Goal: Navigation & Orientation: Understand site structure

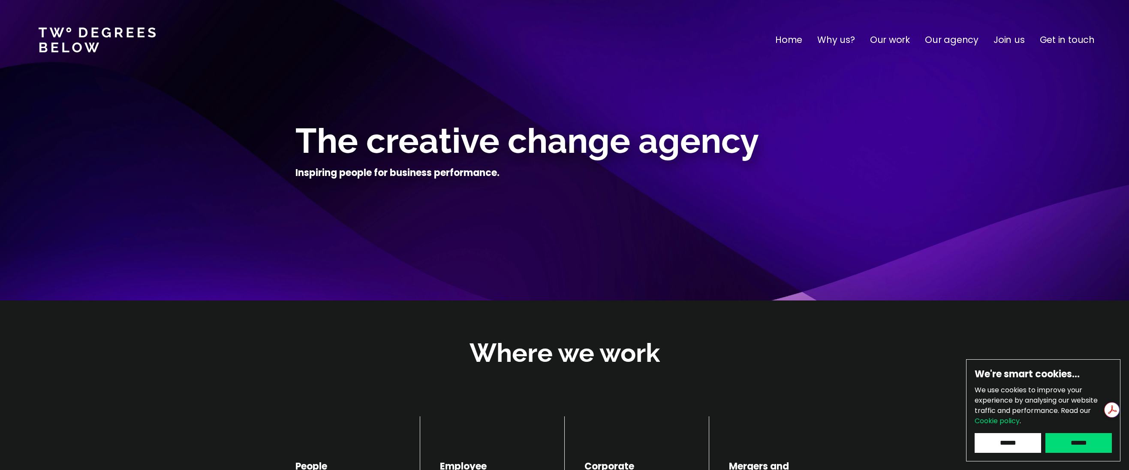
click at [899, 39] on p "Our work" at bounding box center [890, 40] width 40 height 14
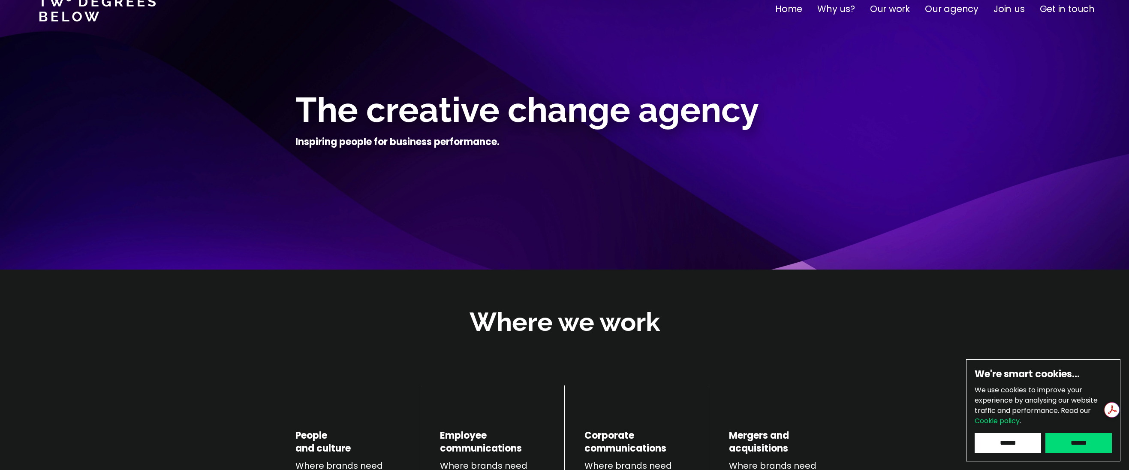
click at [1063, 9] on p "Get in touch" at bounding box center [1067, 9] width 55 height 14
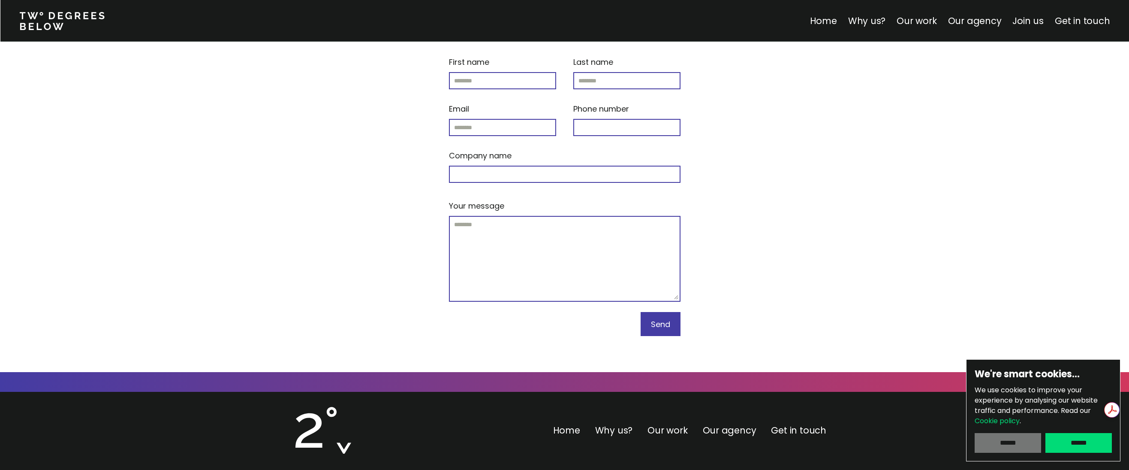
click at [1028, 442] on input "******" at bounding box center [1008, 443] width 66 height 20
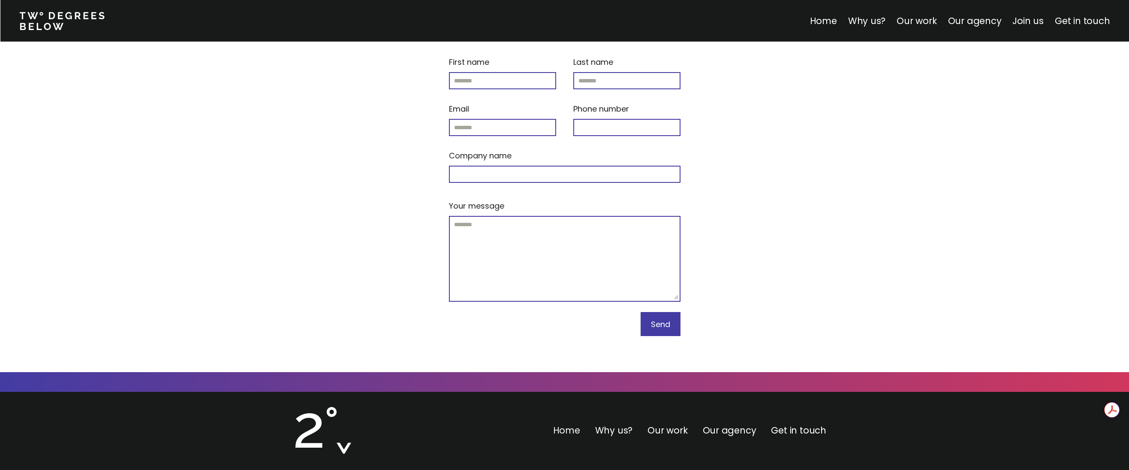
click at [561, 424] on link "Home" at bounding box center [566, 430] width 27 height 12
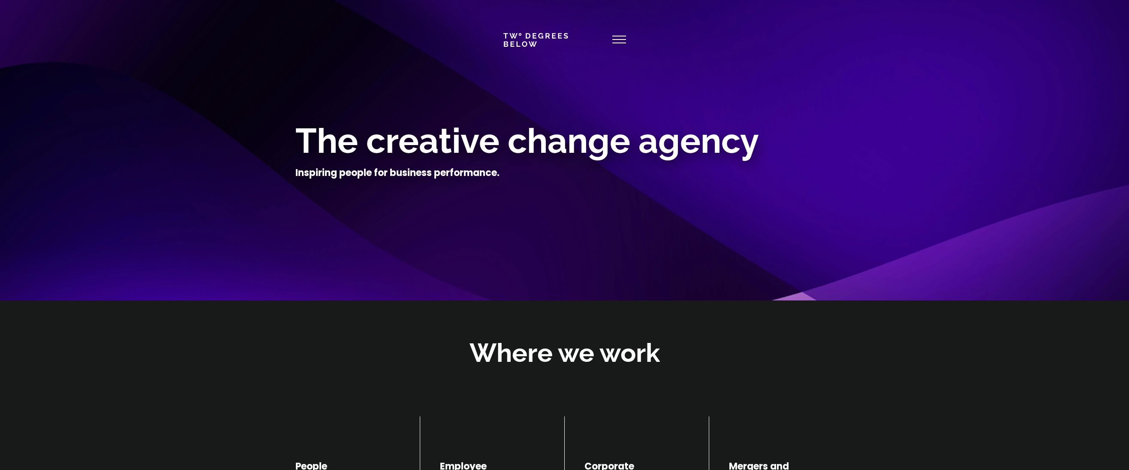
click at [620, 41] on icon at bounding box center [619, 40] width 14 height 21
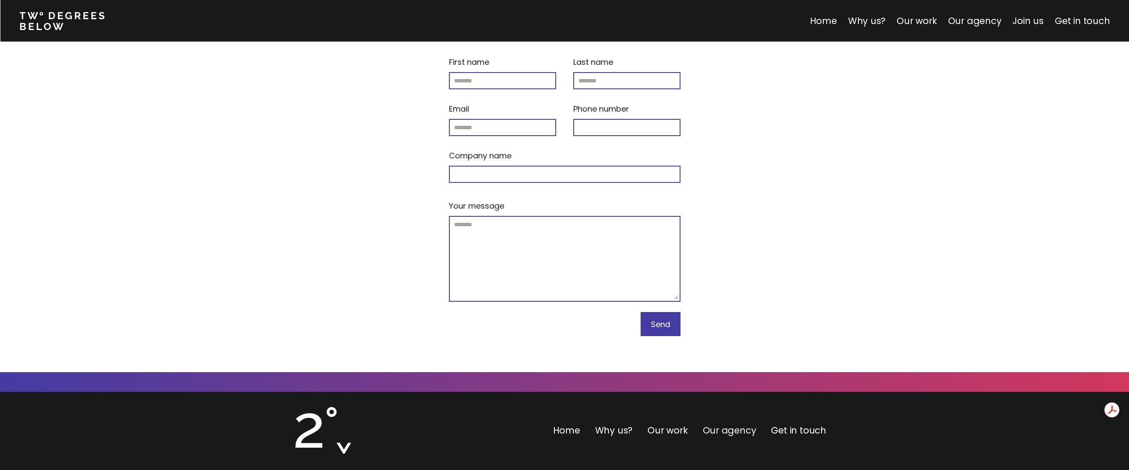
click at [736, 424] on link "Our agency" at bounding box center [730, 430] width 54 height 12
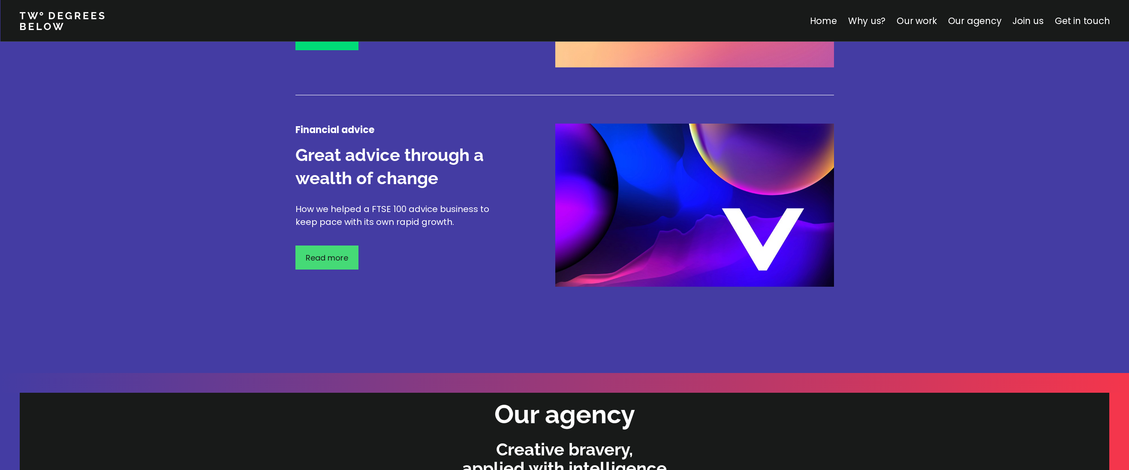
scroll to position [1436, 0]
